Goal: Task Accomplishment & Management: Use online tool/utility

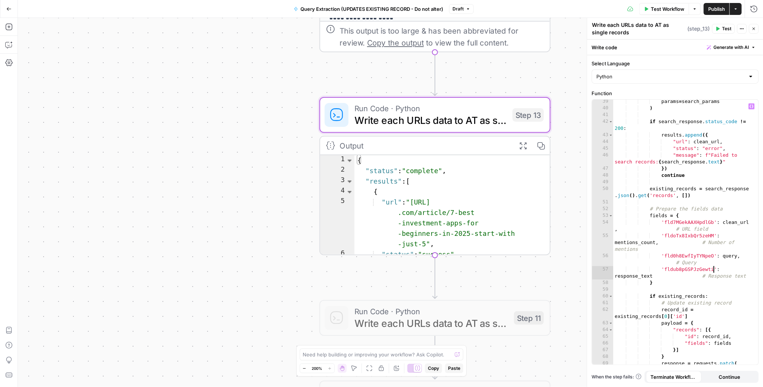
scroll to position [350, 0]
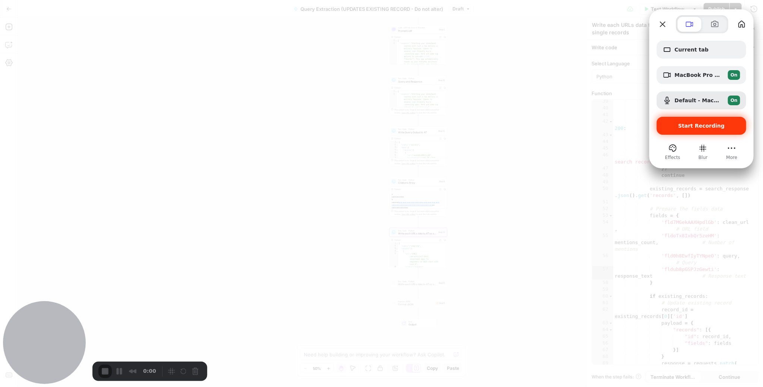
click at [685, 128] on span "Start Recording" at bounding box center [701, 126] width 47 height 6
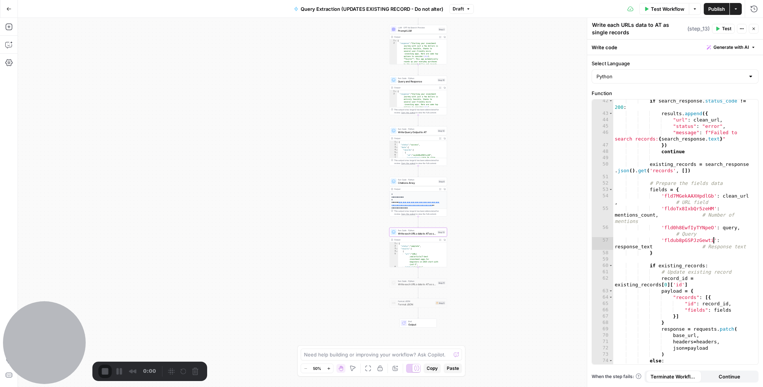
scroll to position [0, 76]
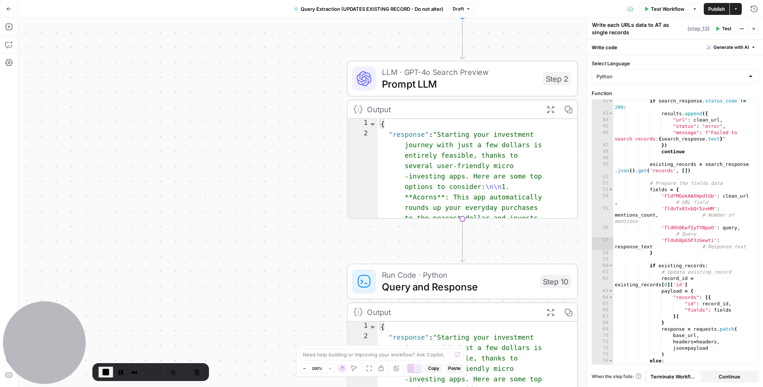
click at [307, 103] on div "Workflow Set Inputs Inputs LLM · GPT-4o Search Preview Prompt LLM Step 2 Output…" at bounding box center [391, 202] width 746 height 369
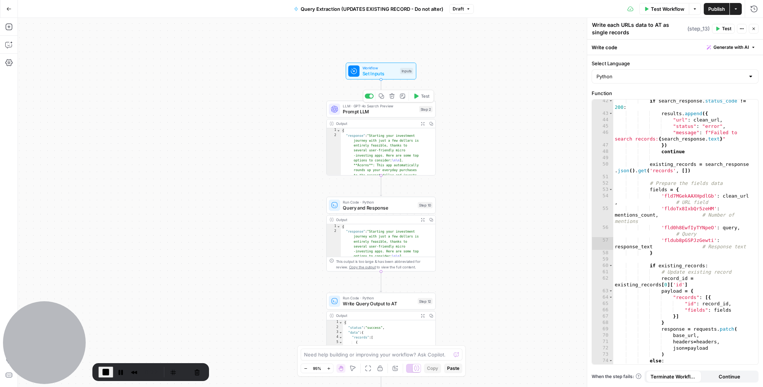
drag, startPoint x: 394, startPoint y: 113, endPoint x: 364, endPoint y: 109, distance: 30.1
click at [393, 113] on span "Prompt LLM" at bounding box center [379, 111] width 73 height 7
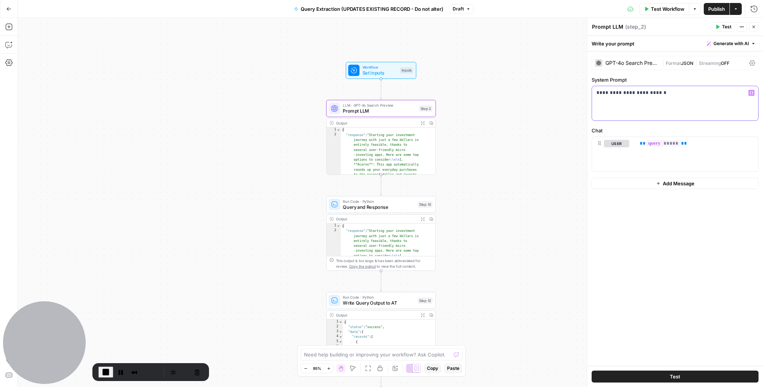
click at [614, 97] on div "**********" at bounding box center [675, 103] width 166 height 34
drag, startPoint x: 629, startPoint y: 91, endPoint x: 678, endPoint y: 98, distance: 48.9
click at [635, 92] on p "**********" at bounding box center [675, 92] width 157 height 7
click at [677, 95] on p "**********" at bounding box center [675, 92] width 157 height 7
click at [382, 206] on span "Query and Response" at bounding box center [379, 207] width 72 height 7
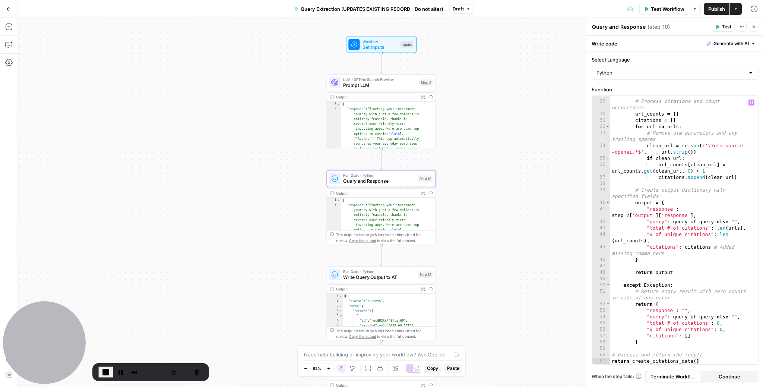
scroll to position [226, 0]
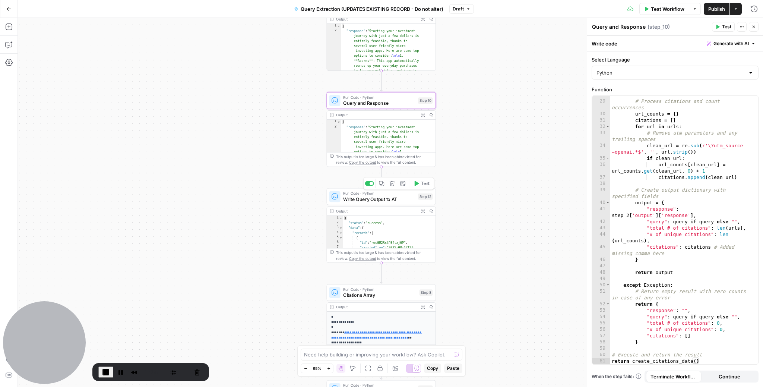
click at [356, 197] on span "Write Query Output to AT" at bounding box center [379, 198] width 72 height 7
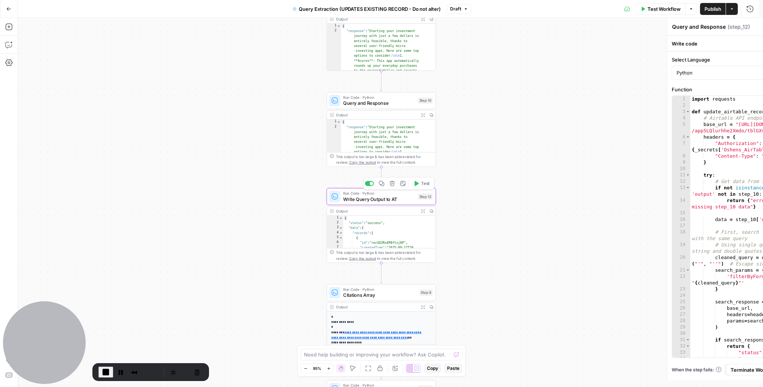
type textarea "Write Query Output to AT"
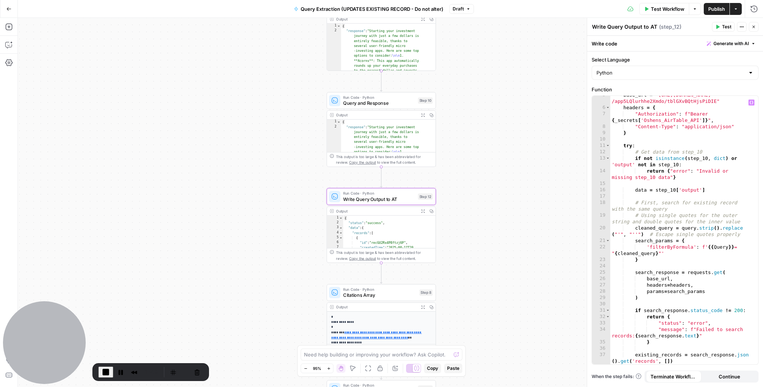
scroll to position [32, 0]
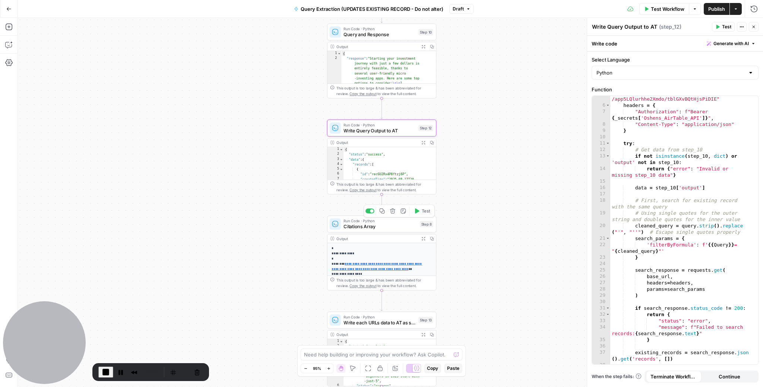
click at [391, 224] on span "Citations Array" at bounding box center [380, 226] width 73 height 7
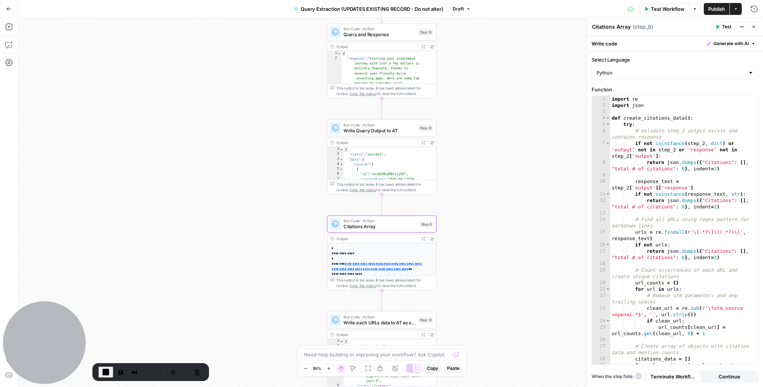
click at [423, 237] on icon "button" at bounding box center [424, 239] width 4 height 4
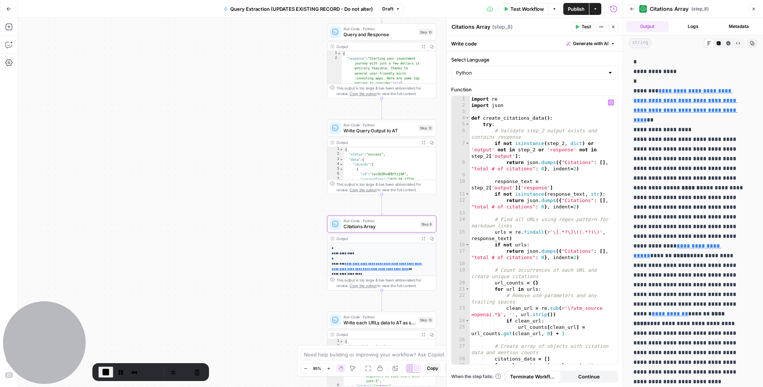
scroll to position [2, 0]
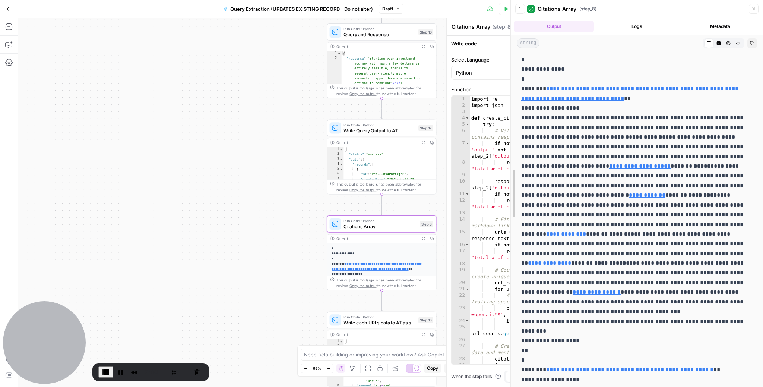
drag, startPoint x: 624, startPoint y: 160, endPoint x: 511, endPoint y: 159, distance: 112.6
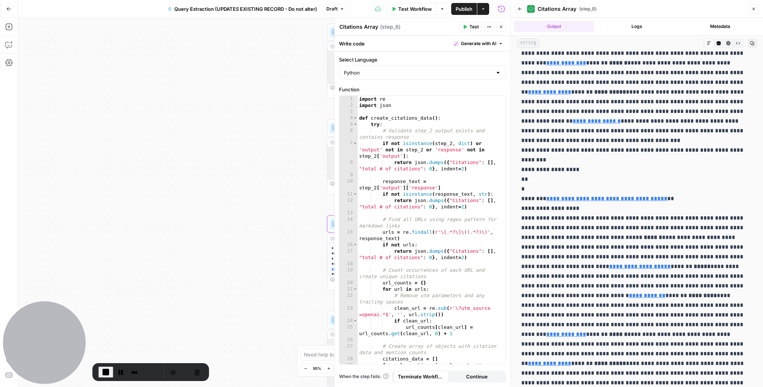
scroll to position [1014, 0]
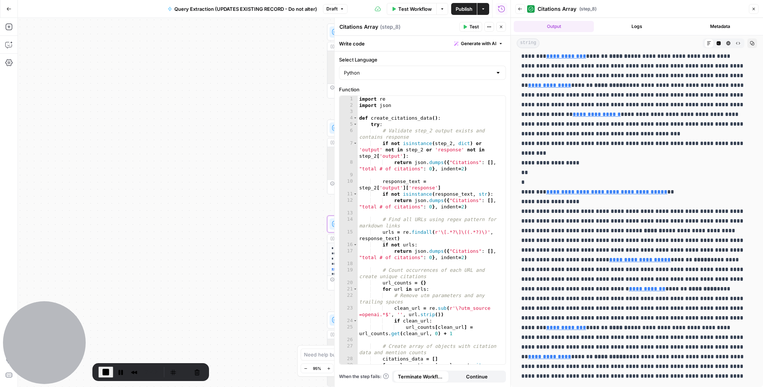
drag, startPoint x: 503, startPoint y: 28, endPoint x: 501, endPoint y: 32, distance: 3.9
click at [503, 28] on icon "button" at bounding box center [501, 27] width 3 height 3
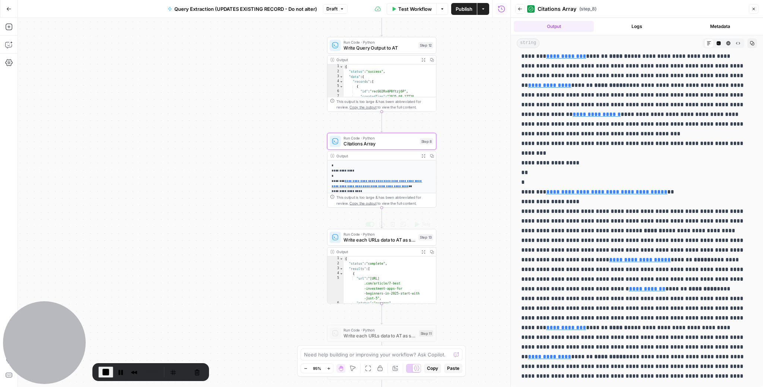
click at [392, 243] on span "Write each URLs data to AT as single records" at bounding box center [380, 239] width 72 height 7
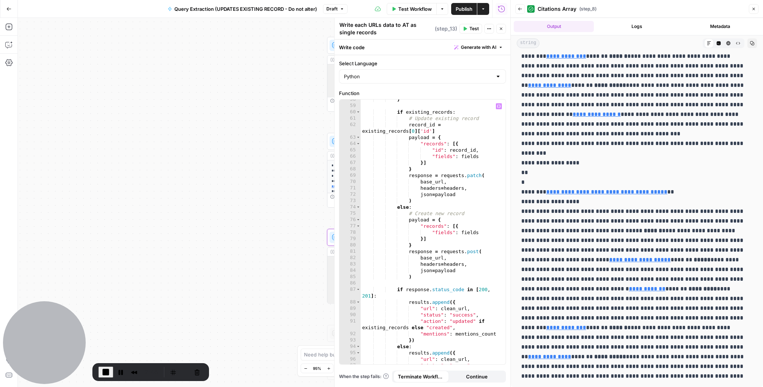
scroll to position [517, 0]
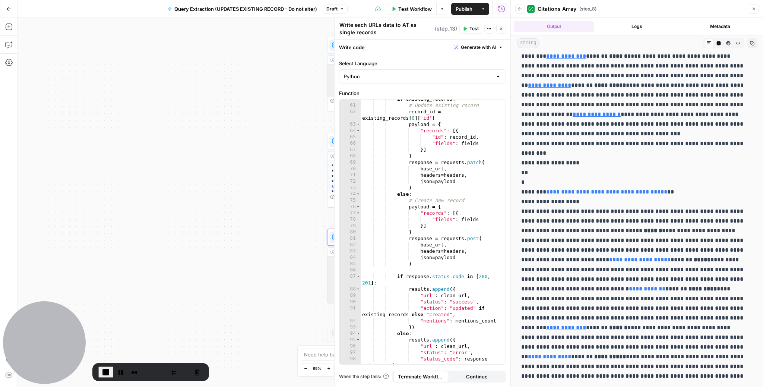
drag, startPoint x: 501, startPoint y: 29, endPoint x: 457, endPoint y: 68, distance: 58.6
click at [501, 29] on icon "button" at bounding box center [501, 28] width 4 height 4
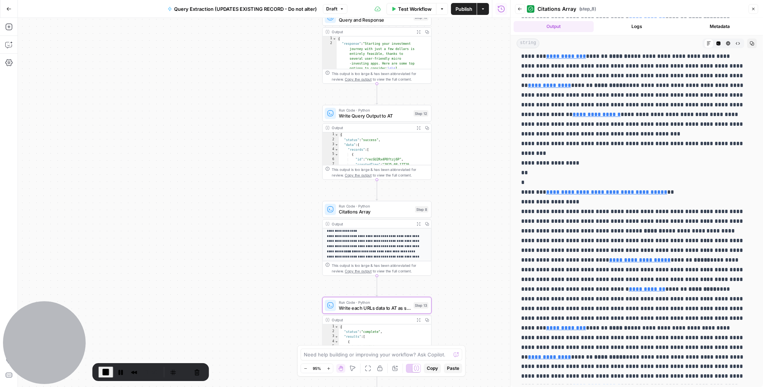
scroll to position [26, 0]
click at [103, 372] on span "End Recording" at bounding box center [105, 372] width 9 height 9
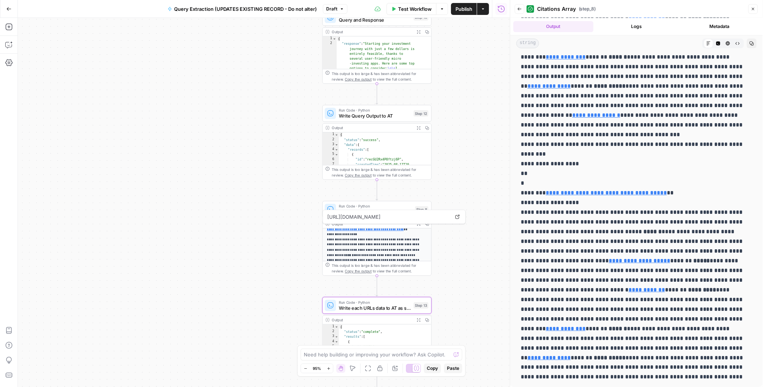
scroll to position [1013, 0]
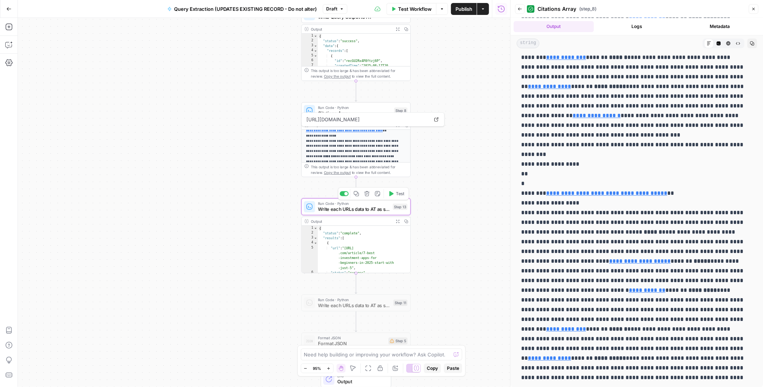
click at [378, 211] on span "Write each URLs data to AT as single records" at bounding box center [354, 208] width 72 height 7
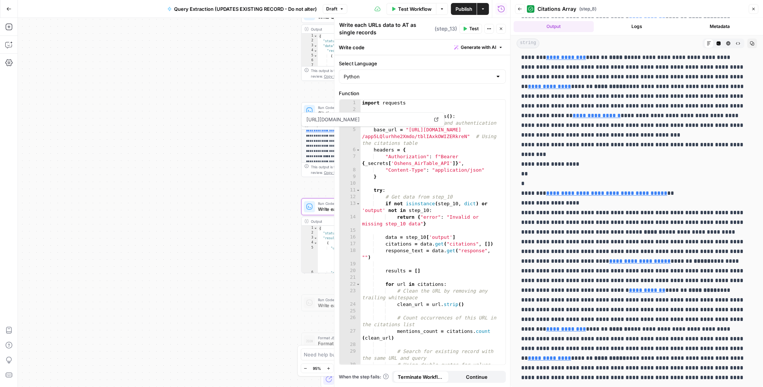
click at [755, 11] on button "Close" at bounding box center [754, 9] width 10 height 10
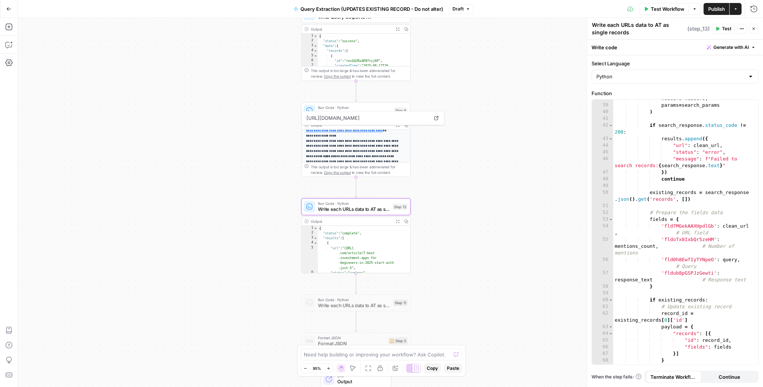
scroll to position [364, 0]
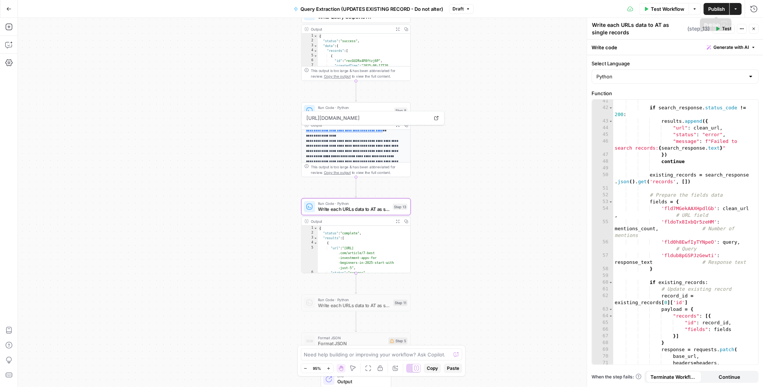
click at [710, 9] on span "Publish" at bounding box center [716, 8] width 17 height 7
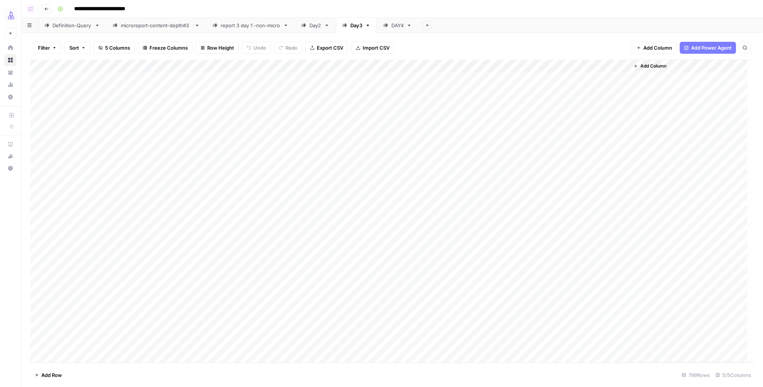
click at [38, 79] on div "Add Column" at bounding box center [392, 211] width 724 height 303
click at [38, 148] on div "Add Column" at bounding box center [392, 211] width 724 height 303
click at [480, 67] on div "Add Column" at bounding box center [392, 211] width 724 height 303
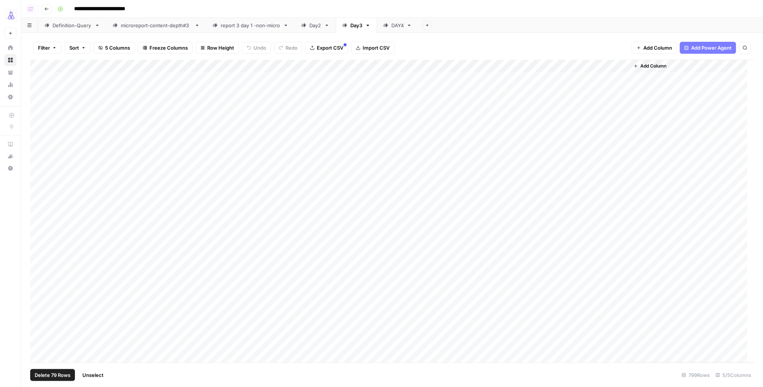
click at [398, 25] on div "DAY4" at bounding box center [397, 25] width 12 height 7
click at [38, 78] on div "Add Column" at bounding box center [392, 211] width 724 height 303
click at [37, 344] on div "Add Column" at bounding box center [392, 211] width 724 height 303
drag, startPoint x: 317, startPoint y: 70, endPoint x: 438, endPoint y: 76, distance: 121.7
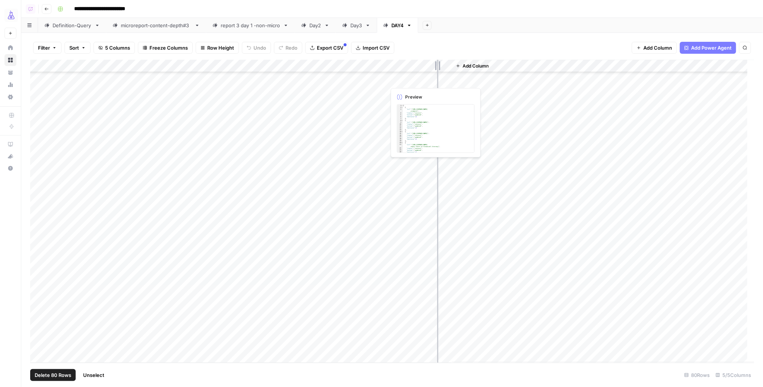
click at [438, 76] on div "Add Column" at bounding box center [392, 211] width 724 height 303
click at [420, 67] on div "Add Column" at bounding box center [392, 211] width 724 height 303
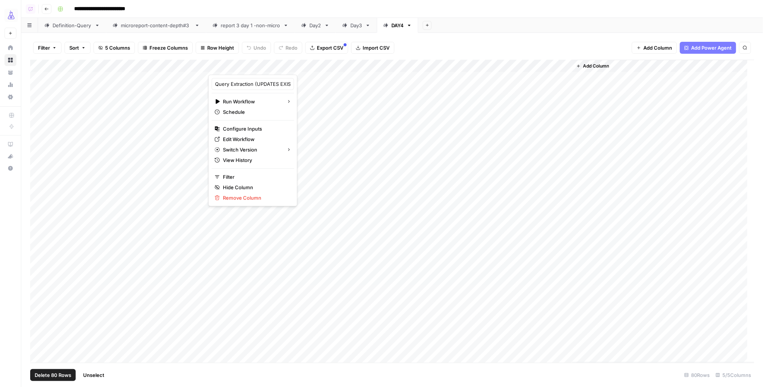
click at [513, 29] on div "Add Sheet" at bounding box center [590, 25] width 345 height 15
click at [501, 26] on div "Add Sheet" at bounding box center [590, 25] width 345 height 15
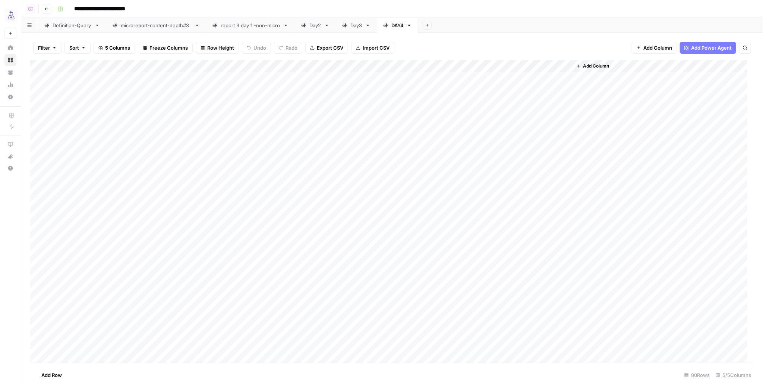
click at [43, 66] on div "Add Column" at bounding box center [392, 211] width 724 height 303
click at [38, 78] on div "Add Column" at bounding box center [392, 211] width 724 height 303
click at [430, 78] on div "Add Column" at bounding box center [392, 211] width 724 height 303
click at [38, 91] on div "Add Column" at bounding box center [392, 211] width 724 height 303
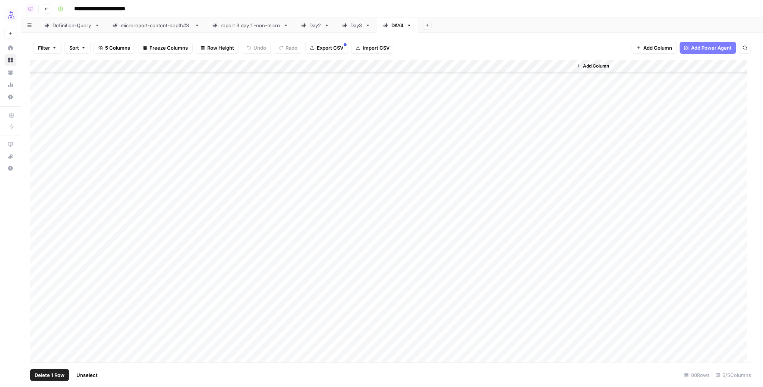
click at [38, 343] on div "Add Column" at bounding box center [392, 211] width 724 height 303
click at [422, 68] on div "Add Column" at bounding box center [392, 211] width 724 height 303
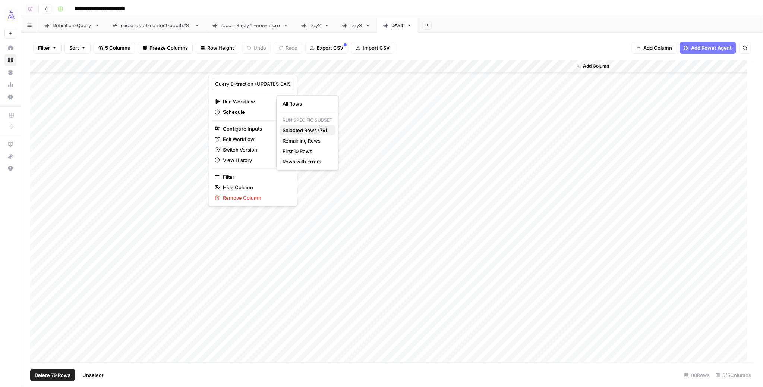
click at [305, 131] on span "Selected Rows (79)" at bounding box center [306, 129] width 47 height 7
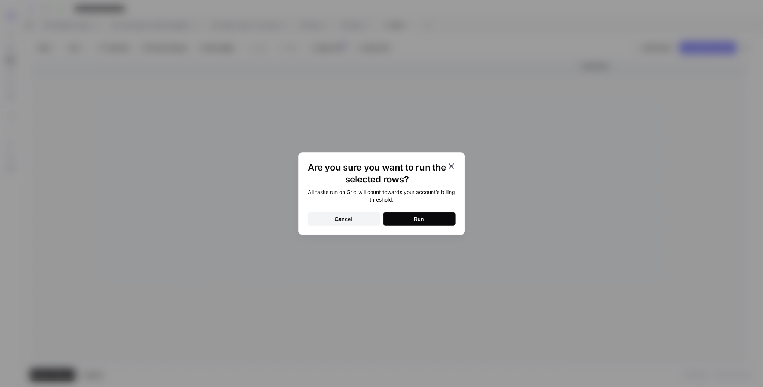
click at [433, 217] on button "Run" at bounding box center [419, 218] width 73 height 13
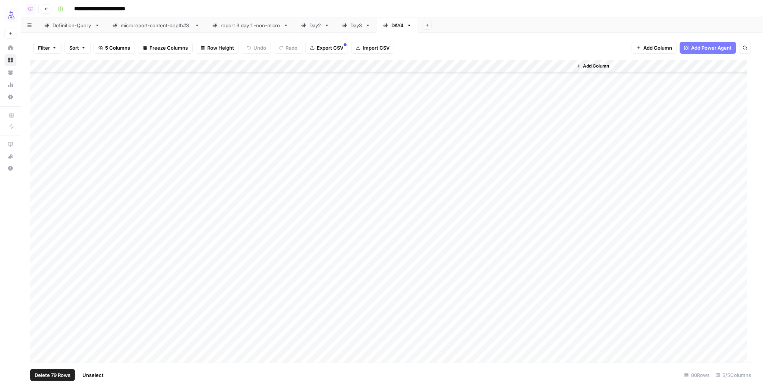
scroll to position [0, 0]
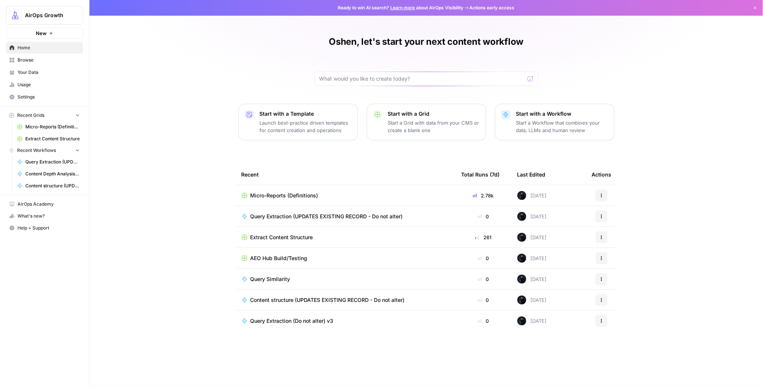
click at [299, 196] on span "Micro-Reports (Definitions)" at bounding box center [285, 195] width 68 height 7
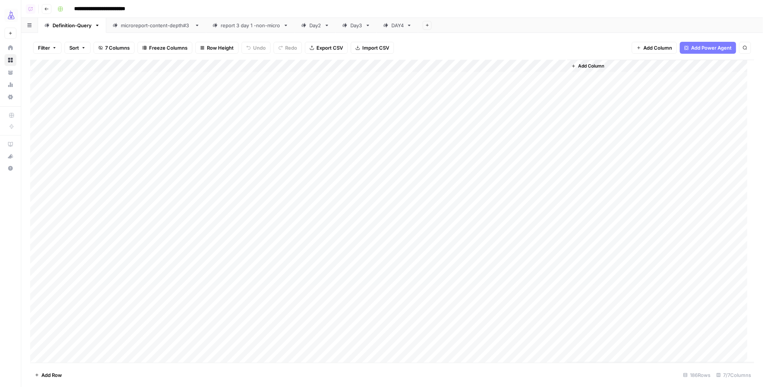
click at [394, 26] on div "DAY4" at bounding box center [397, 25] width 12 height 7
click at [608, 66] on span "Add Column" at bounding box center [596, 66] width 26 height 7
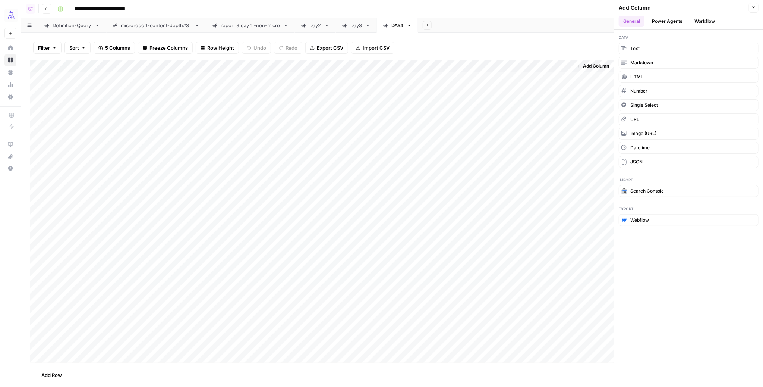
click at [698, 24] on button "Workflow" at bounding box center [704, 21] width 29 height 11
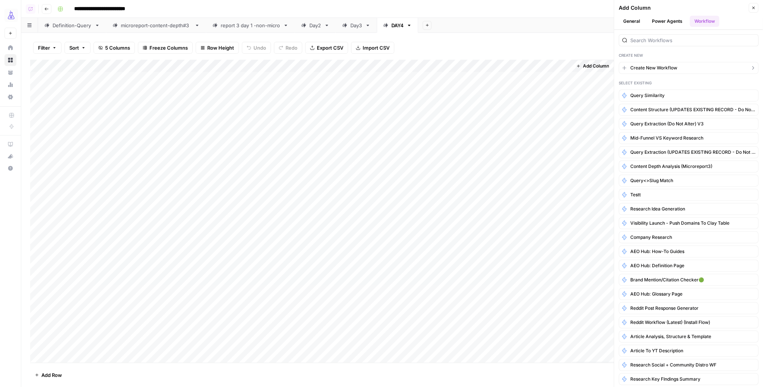
click at [649, 67] on span "Create New Workflow" at bounding box center [653, 67] width 47 height 7
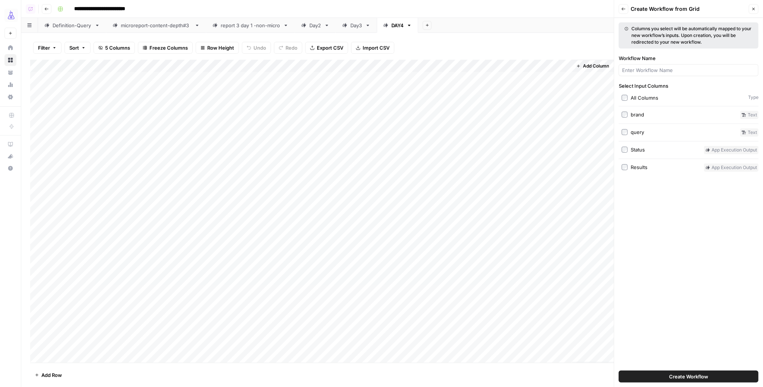
click at [628, 132] on label "query" at bounding box center [680, 132] width 116 height 8
click at [685, 376] on span "Create Workflow" at bounding box center [688, 375] width 39 height 7
click at [644, 62] on label "Workflow Name" at bounding box center [689, 57] width 140 height 7
click at [644, 66] on input "Workflow Name" at bounding box center [688, 69] width 133 height 7
click at [639, 68] on input "Workflow Name" at bounding box center [688, 69] width 133 height 7
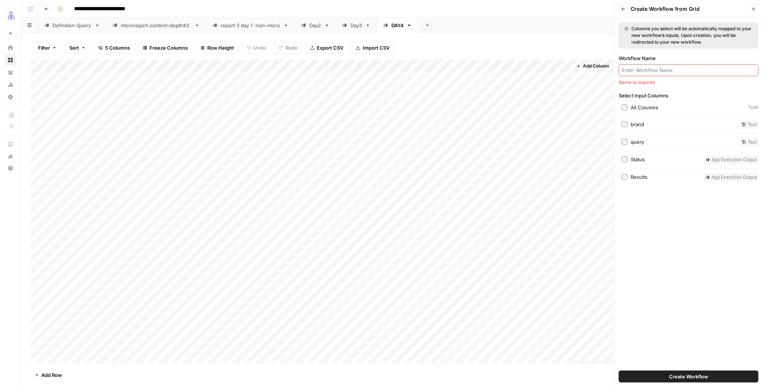
type input "w"
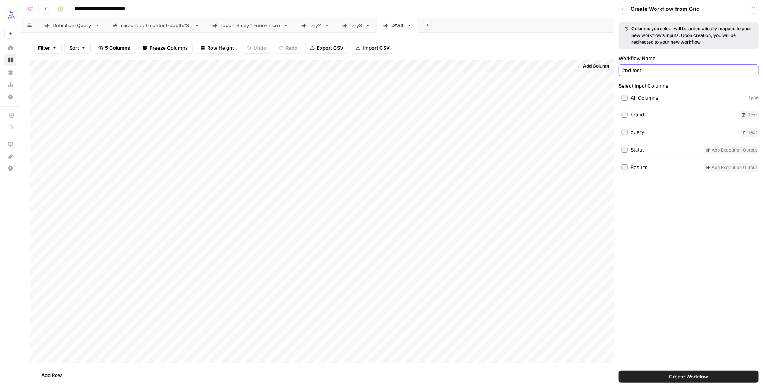
type input "2nd test"
click at [649, 374] on button "Create Workflow" at bounding box center [689, 376] width 140 height 12
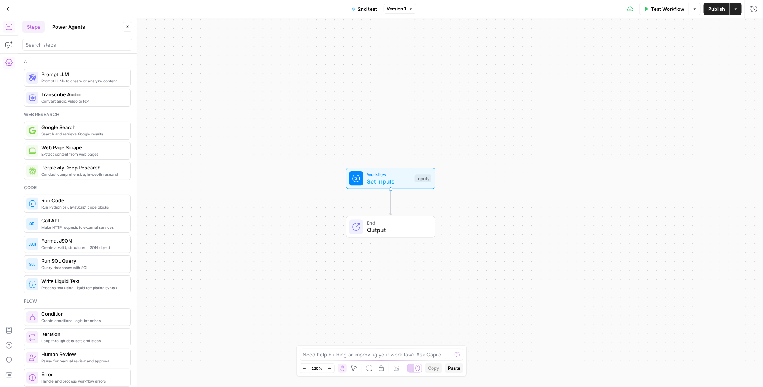
click at [70, 25] on button "Power Agents" at bounding box center [69, 27] width 42 height 12
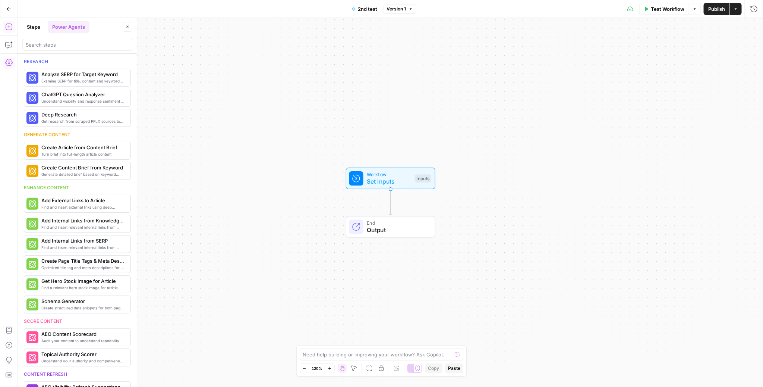
drag, startPoint x: 34, startPoint y: 25, endPoint x: 34, endPoint y: 31, distance: 5.6
click at [33, 25] on button "Steps" at bounding box center [33, 27] width 22 height 12
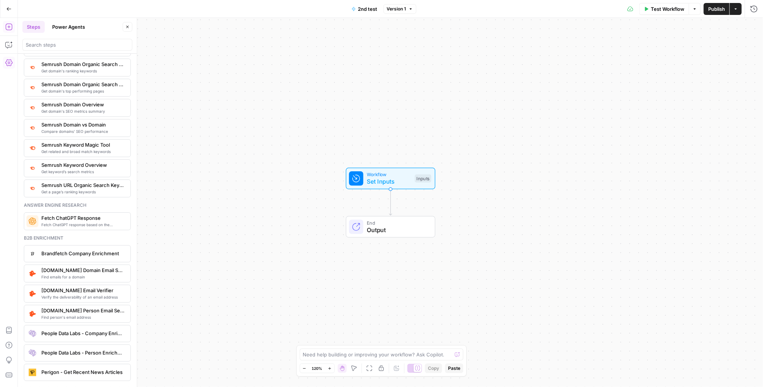
scroll to position [872, 0]
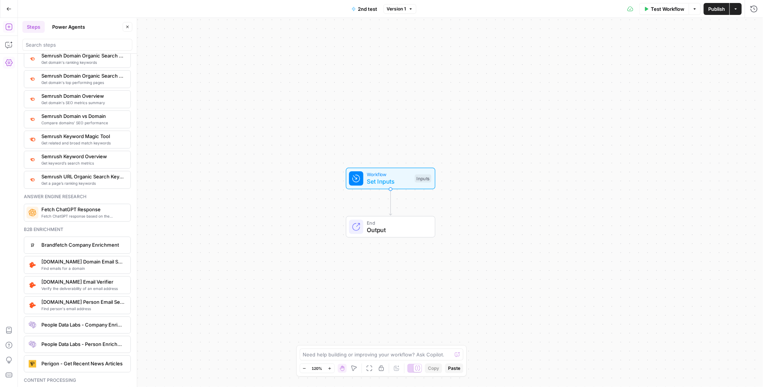
click at [82, 219] on span "Fetch ChatGPT response based on the provided prompt" at bounding box center [82, 216] width 83 height 6
click at [637, 86] on div at bounding box center [675, 82] width 166 height 64
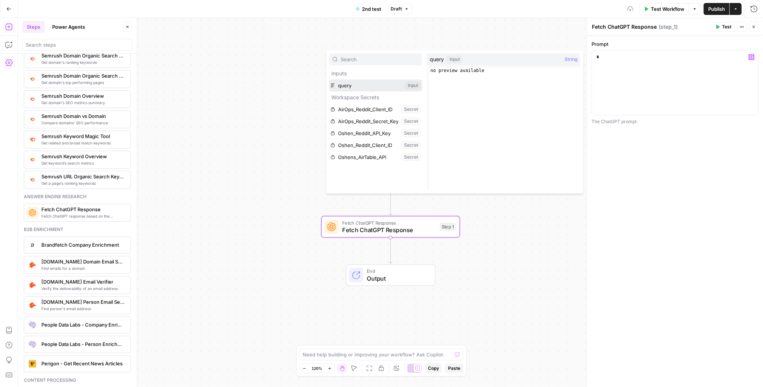
click at [363, 85] on button "Select variable query" at bounding box center [375, 85] width 93 height 12
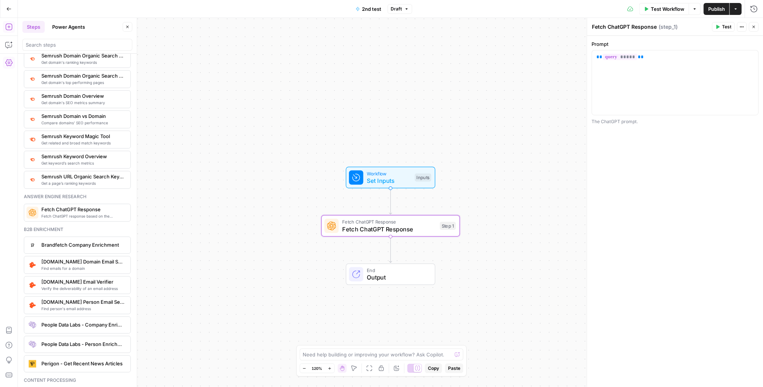
click at [7, 28] on icon "button" at bounding box center [8, 26] width 7 height 7
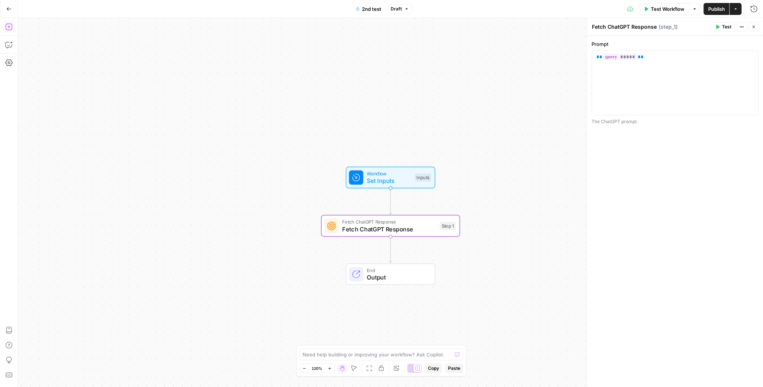
drag, startPoint x: 6, startPoint y: 25, endPoint x: 6, endPoint y: 31, distance: 5.6
click at [6, 25] on icon "button" at bounding box center [8, 26] width 7 height 7
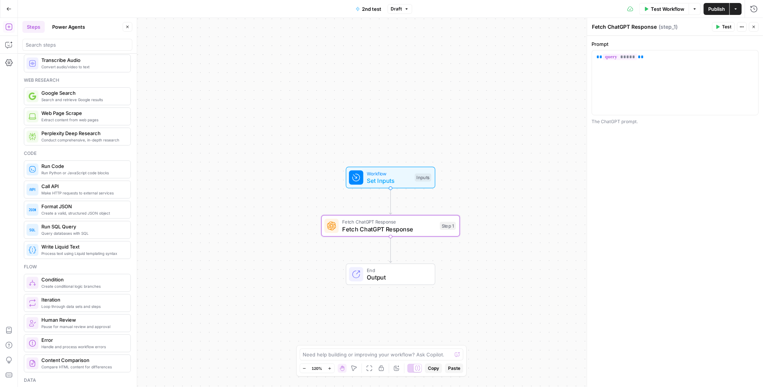
scroll to position [39, 0]
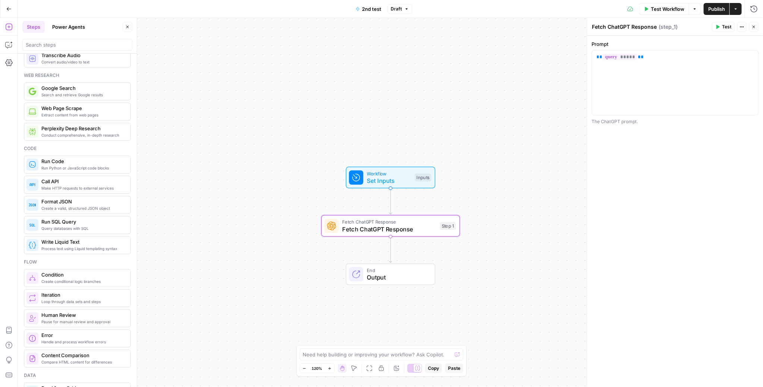
click at [91, 206] on span "Create a valid, structured JSON object" at bounding box center [82, 208] width 83 height 6
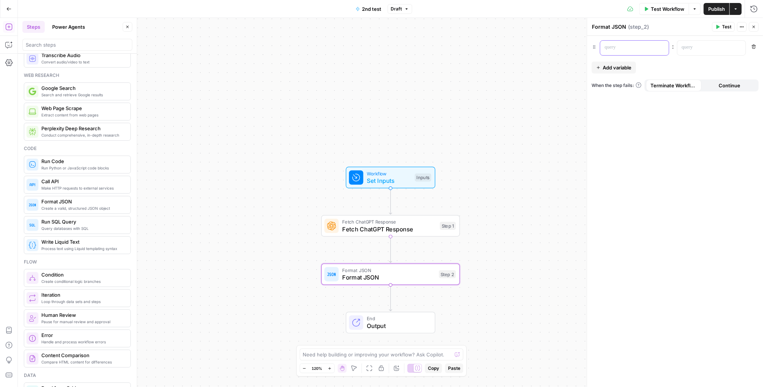
click at [626, 45] on p at bounding box center [629, 47] width 48 height 7
click at [684, 49] on p at bounding box center [706, 47] width 48 height 7
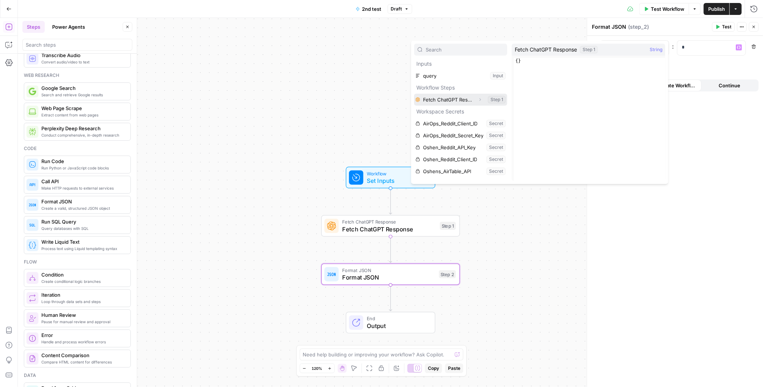
click at [457, 98] on button "Select variable Fetch ChatGPT Response" at bounding box center [460, 100] width 93 height 12
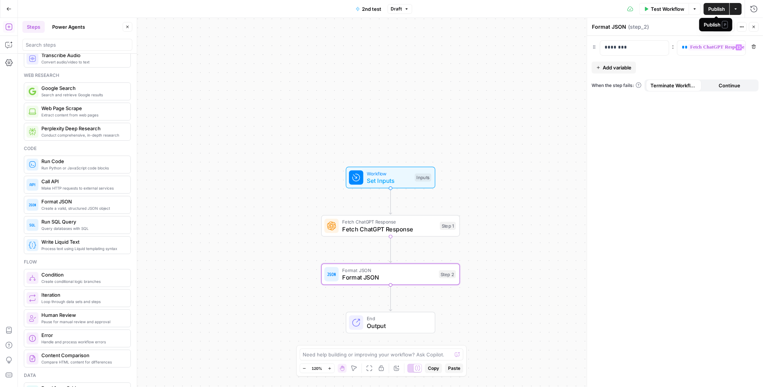
click at [712, 12] on span "Publish" at bounding box center [716, 8] width 17 height 7
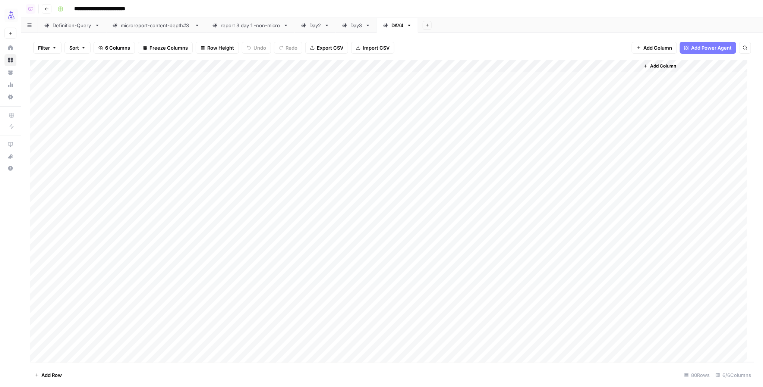
click at [593, 78] on div "Add Column" at bounding box center [392, 211] width 724 height 303
click at [622, 79] on div "Add Column" at bounding box center [392, 211] width 724 height 303
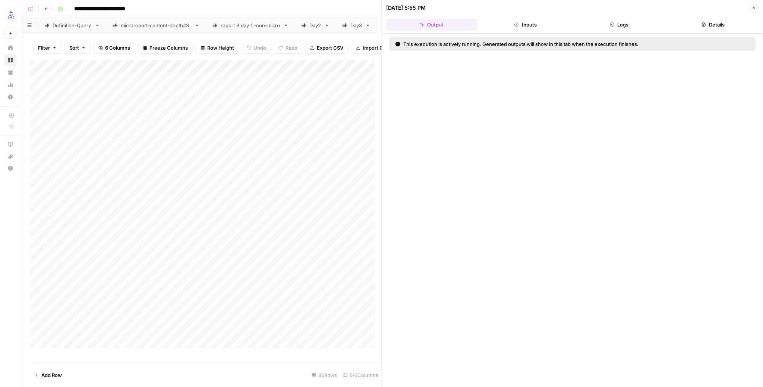
click at [617, 22] on button "Logs" at bounding box center [619, 25] width 91 height 12
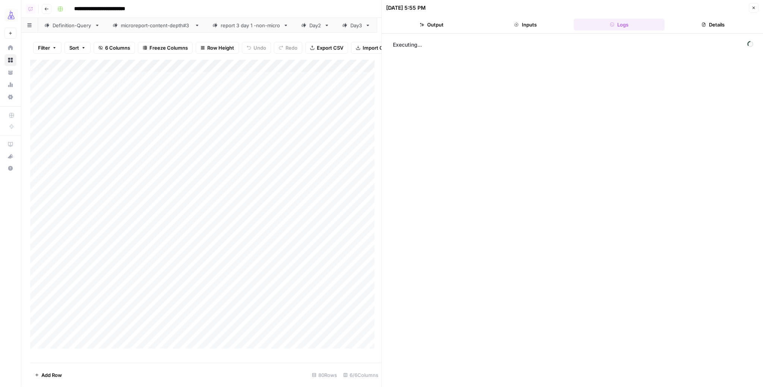
click at [438, 23] on button "Output" at bounding box center [432, 25] width 91 height 12
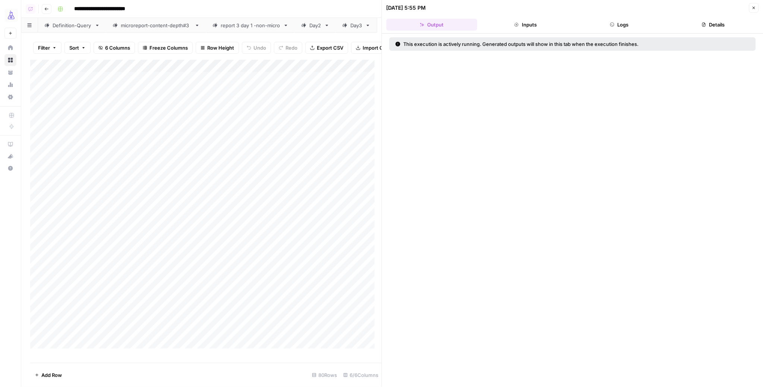
click at [608, 26] on button "Logs" at bounding box center [619, 25] width 91 height 12
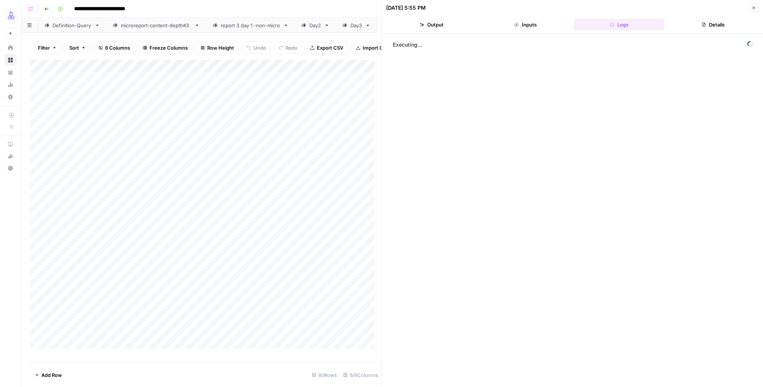
click at [752, 8] on icon "button" at bounding box center [754, 8] width 4 height 4
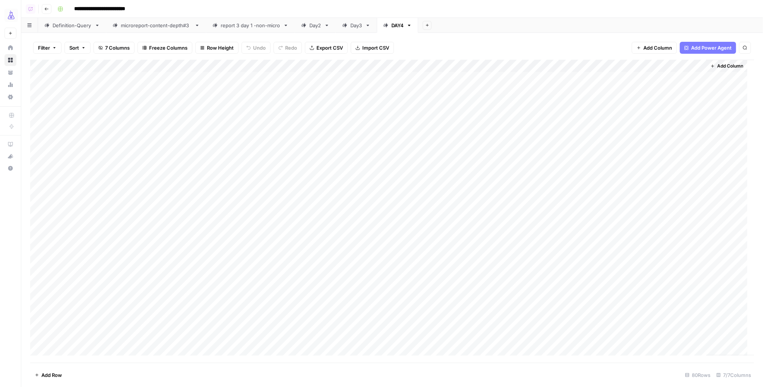
click at [674, 79] on div "Add Column" at bounding box center [392, 211] width 724 height 303
click at [700, 77] on div "Add Column" at bounding box center [392, 211] width 724 height 303
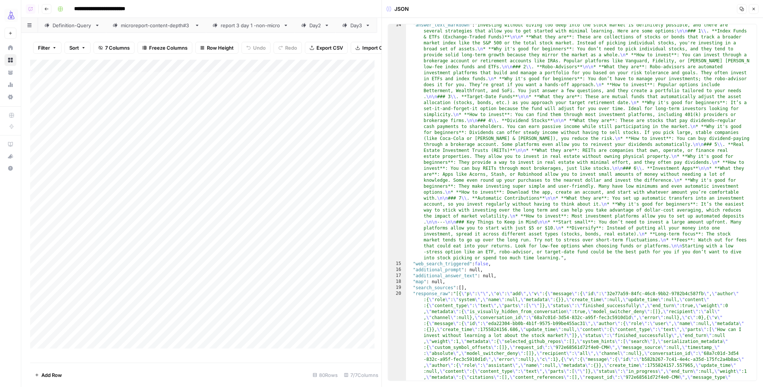
scroll to position [306, 0]
